Goal: Task Accomplishment & Management: Manage account settings

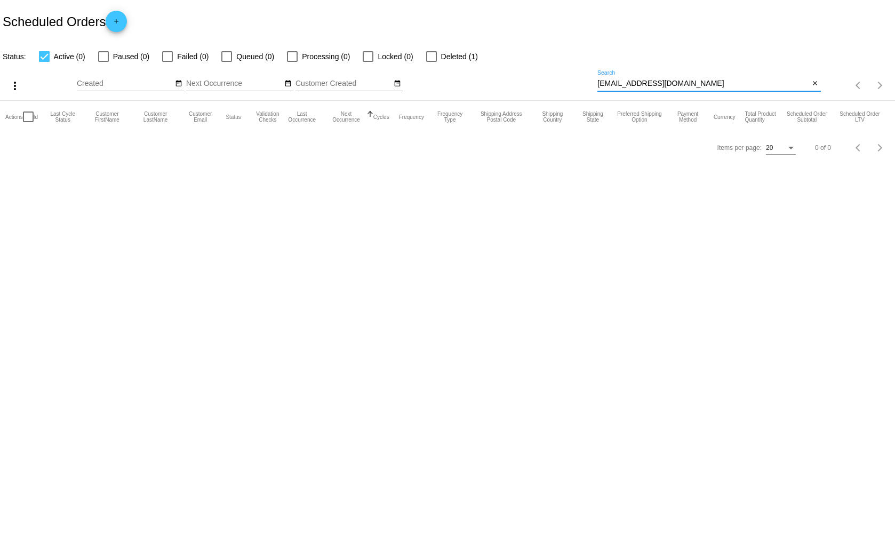
drag, startPoint x: 674, startPoint y: 82, endPoint x: 596, endPoint y: 87, distance: 79.1
click at [596, 87] on div "more_vert Aug Jan Feb Mar [DATE]" at bounding box center [447, 82] width 895 height 38
drag, startPoint x: 608, startPoint y: 89, endPoint x: 705, endPoint y: 80, distance: 98.0
click at [705, 80] on input "[EMAIL_ADDRESS][DOMAIN_NAME]" at bounding box center [703, 83] width 212 height 9
drag, startPoint x: 675, startPoint y: 82, endPoint x: 598, endPoint y: 85, distance: 77.9
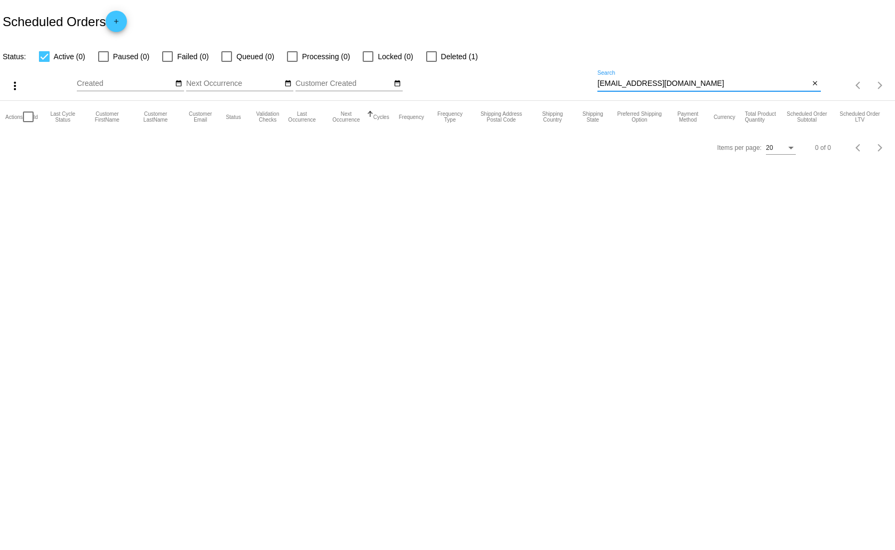
click at [598, 85] on input "[EMAIL_ADDRESS][DOMAIN_NAME]" at bounding box center [703, 83] width 212 height 9
paste input "mlthurow195"
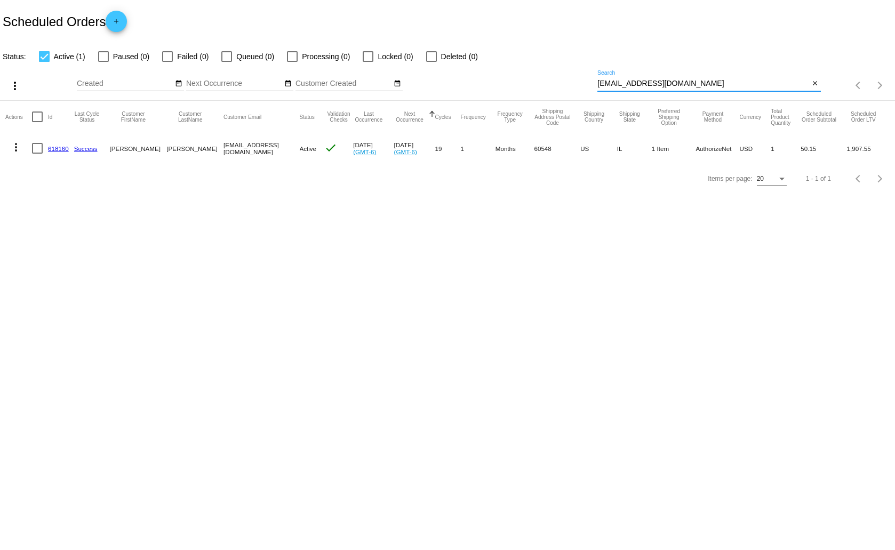
type input "[EMAIL_ADDRESS][DOMAIN_NAME]"
click at [14, 144] on mat-icon "more_vert" at bounding box center [16, 147] width 13 height 13
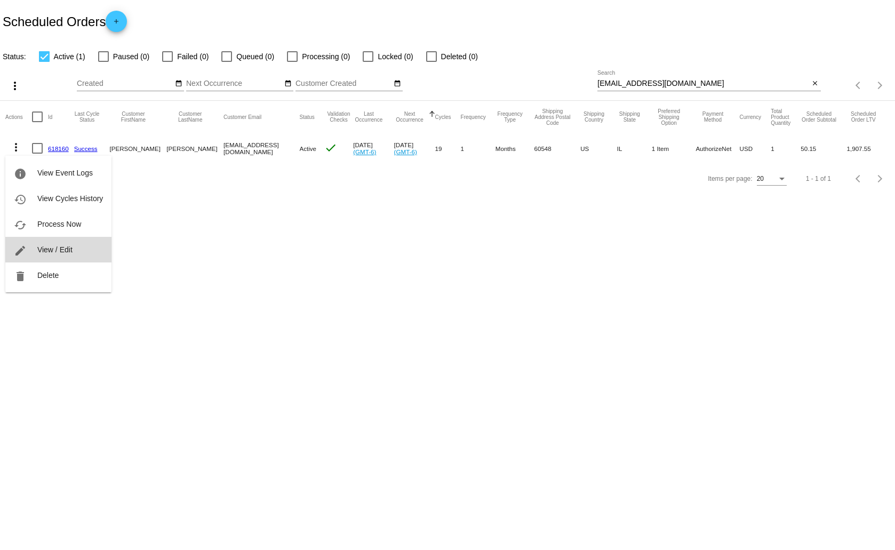
click at [38, 246] on span "View / Edit" at bounding box center [54, 249] width 35 height 9
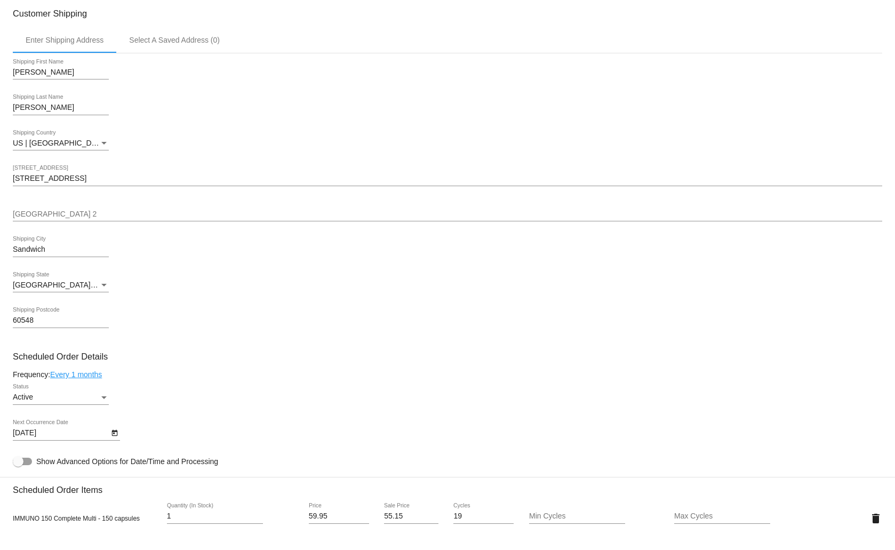
scroll to position [533, 0]
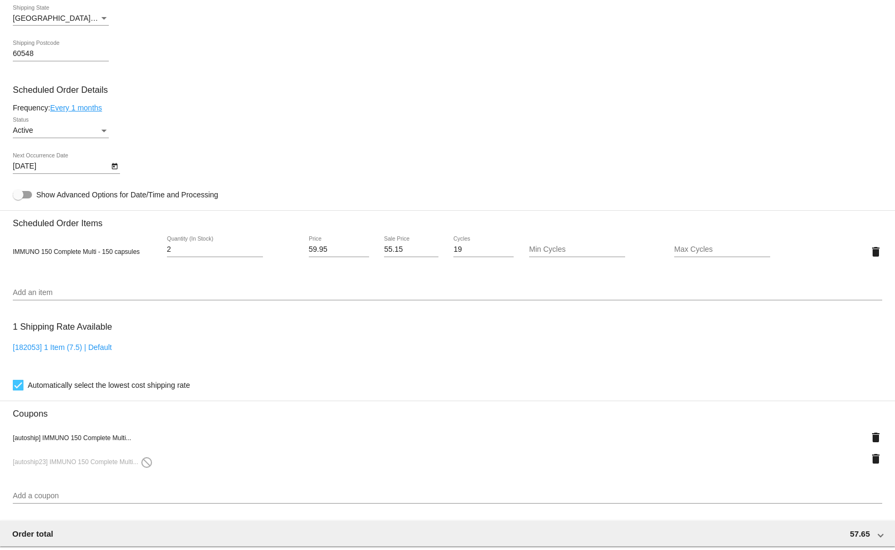
type input "2"
click at [260, 245] on input "2" at bounding box center [215, 249] width 96 height 9
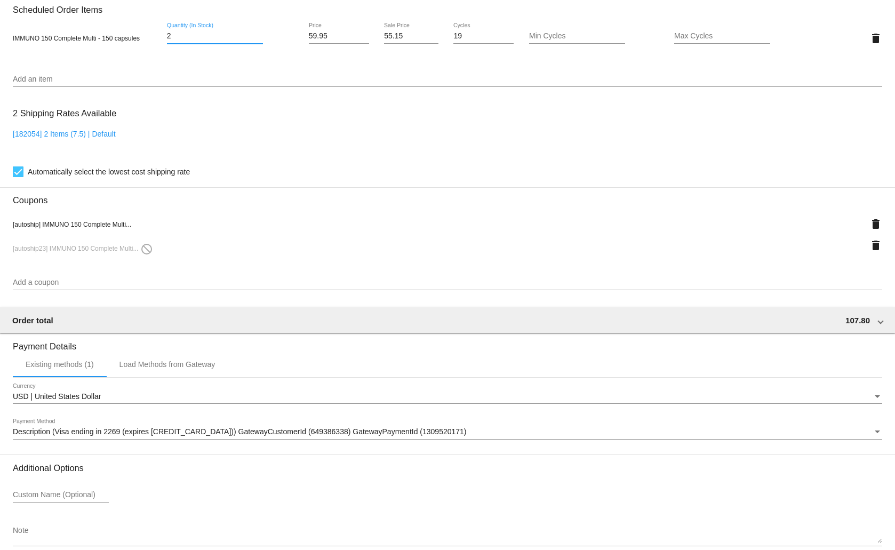
scroll to position [801, 0]
